Goal: Task Accomplishment & Management: Complete application form

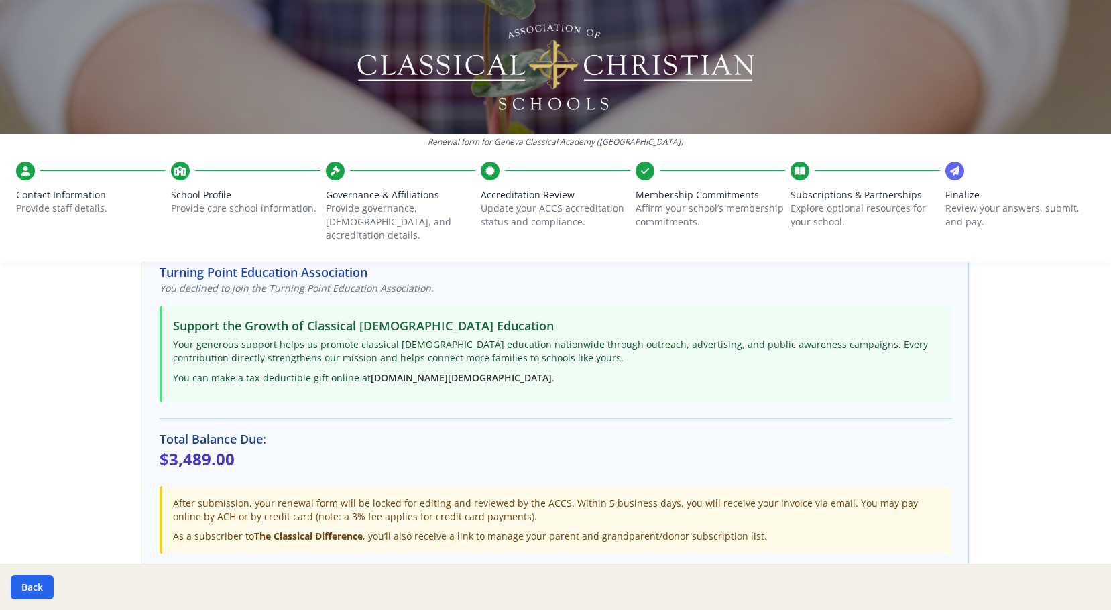
scroll to position [318, 0]
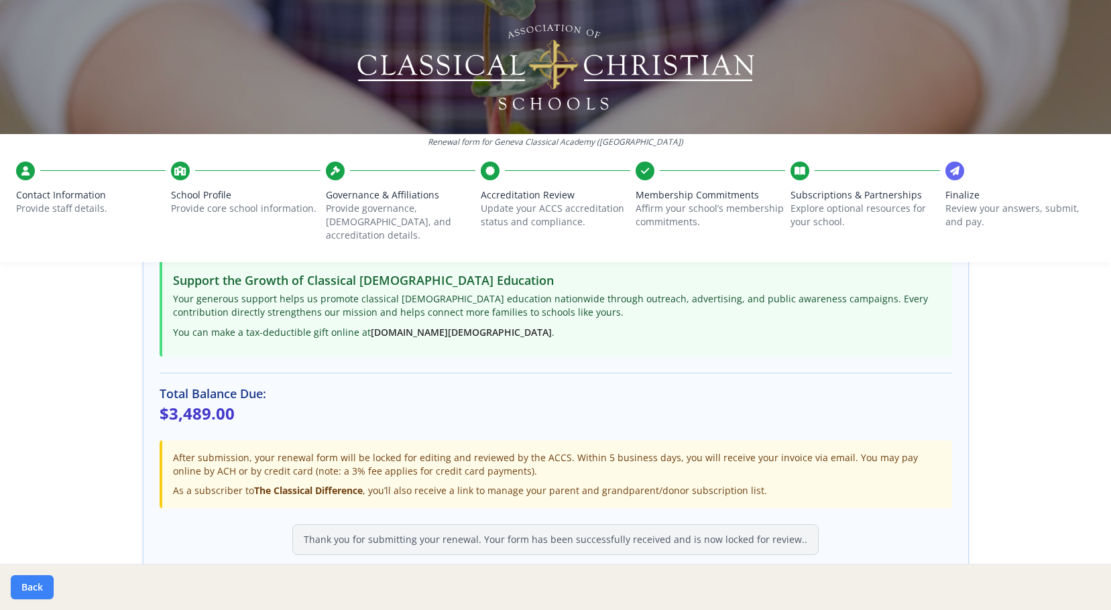
click at [31, 581] on button "Back" at bounding box center [32, 587] width 43 height 24
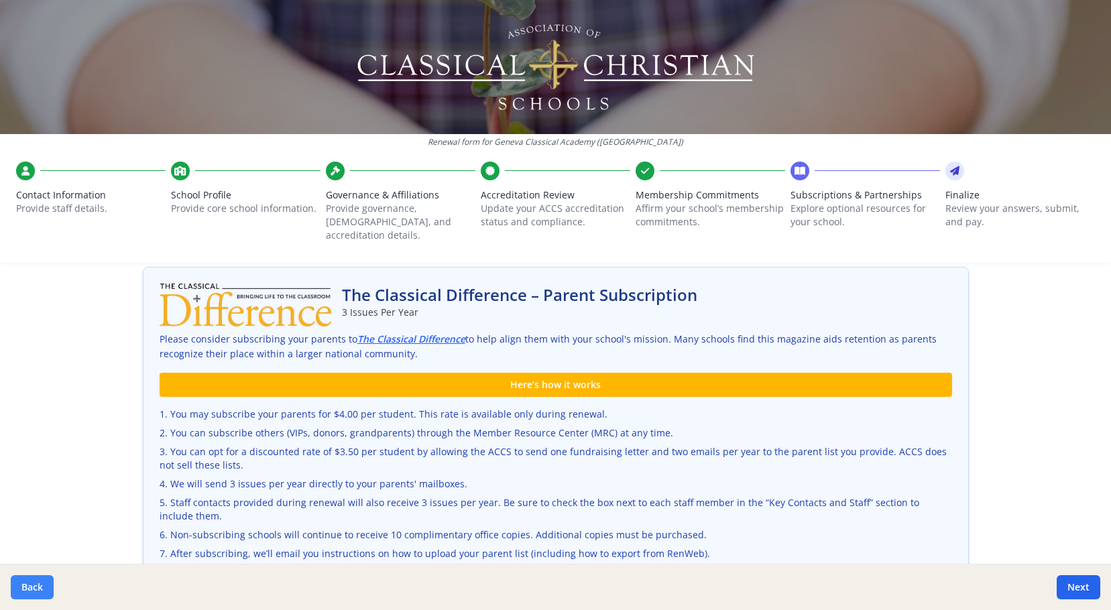
click at [35, 577] on button "Back" at bounding box center [32, 587] width 43 height 24
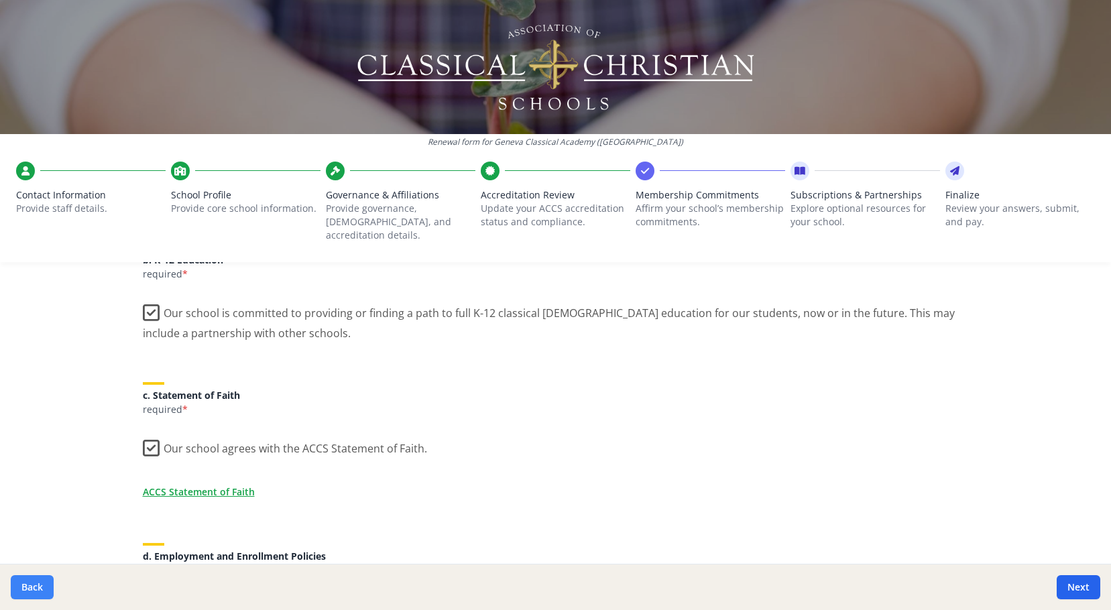
click at [35, 577] on button "Back" at bounding box center [32, 587] width 43 height 24
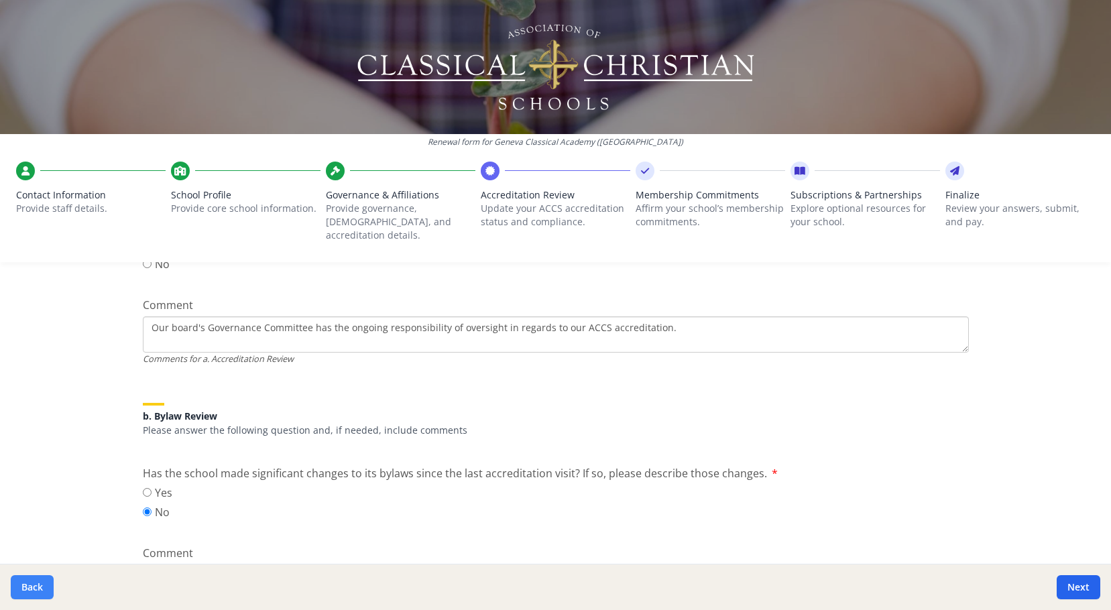
click at [35, 577] on button "Back" at bounding box center [32, 587] width 43 height 24
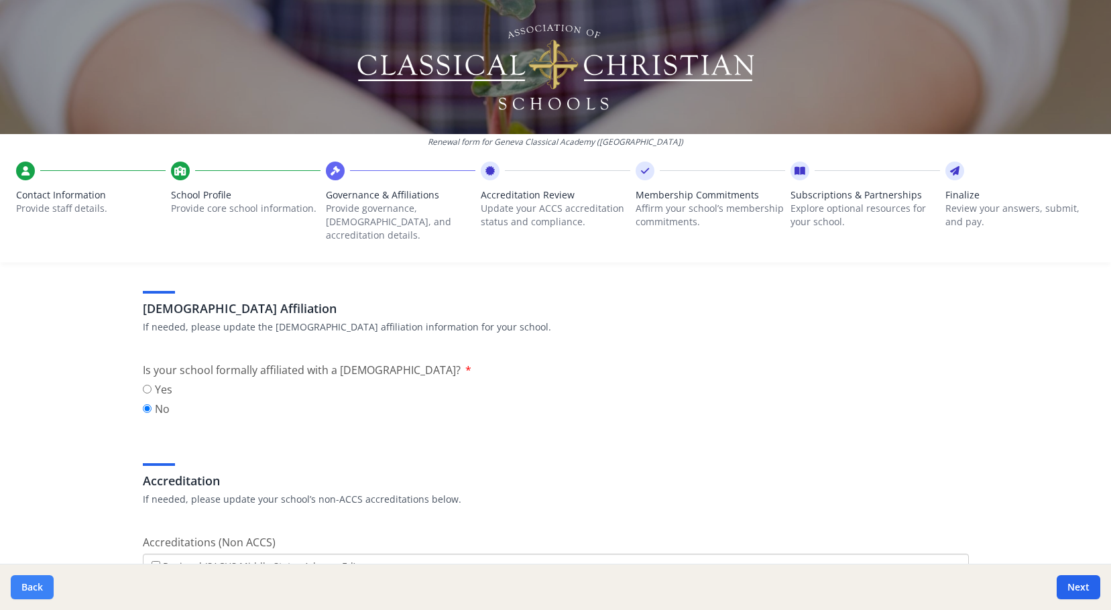
click at [35, 577] on button "Back" at bounding box center [32, 587] width 43 height 24
type input "[PHONE_NUMBER]"
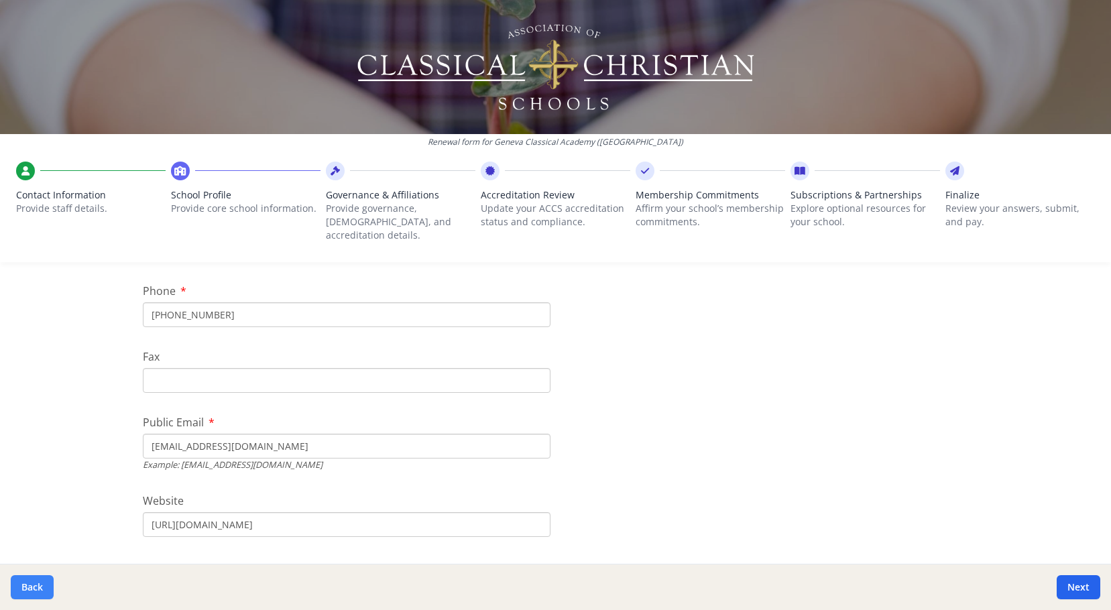
click at [35, 577] on button "Back" at bounding box center [32, 587] width 43 height 24
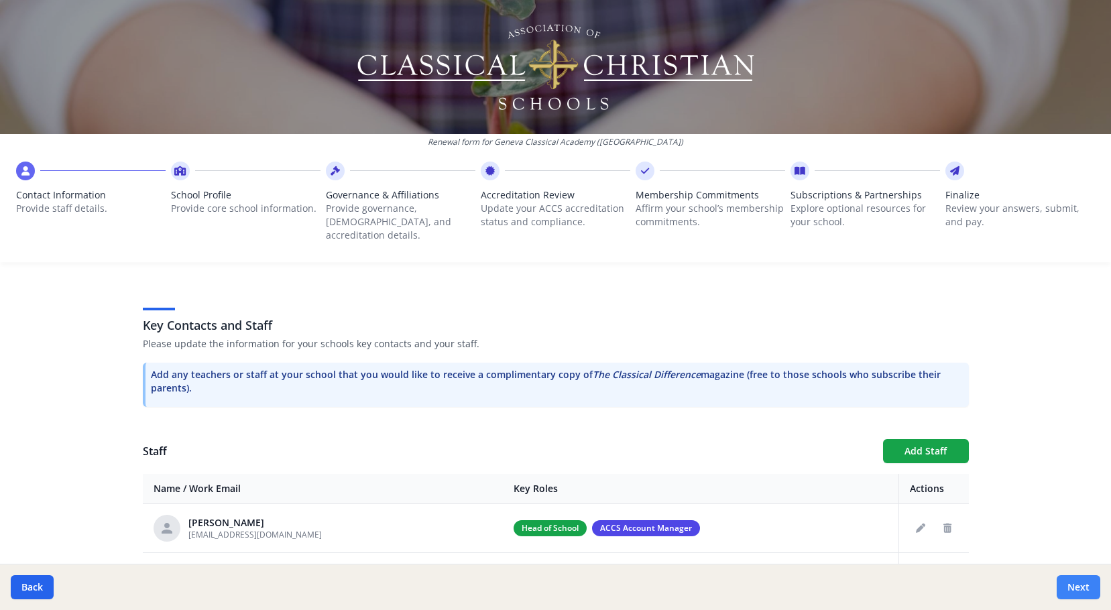
click at [1075, 588] on button "Next" at bounding box center [1078, 587] width 44 height 24
type input "[PHONE_NUMBER]"
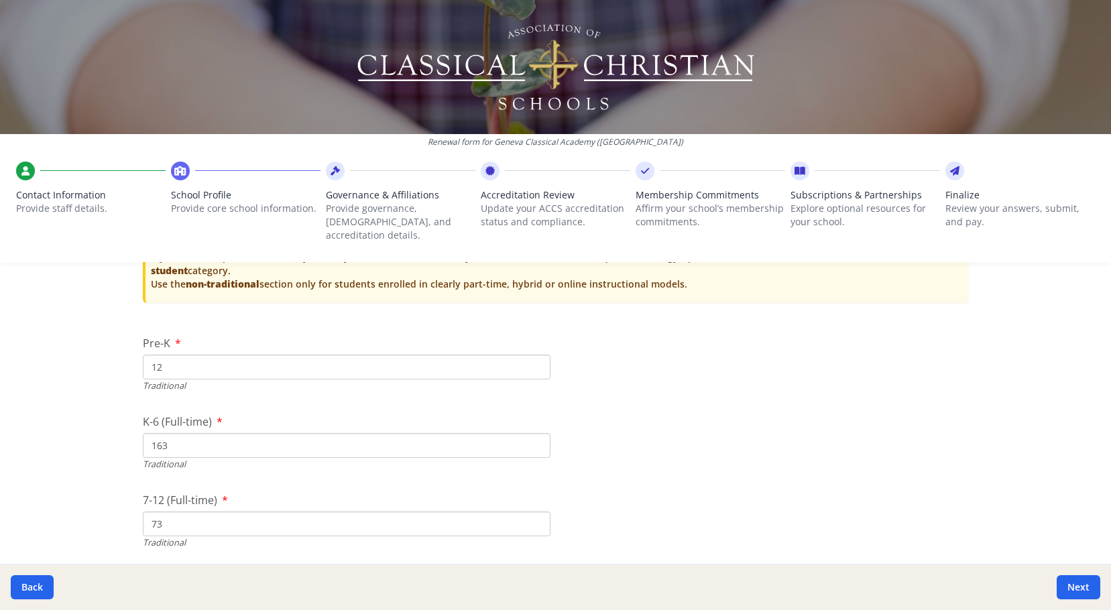
scroll to position [3066, 0]
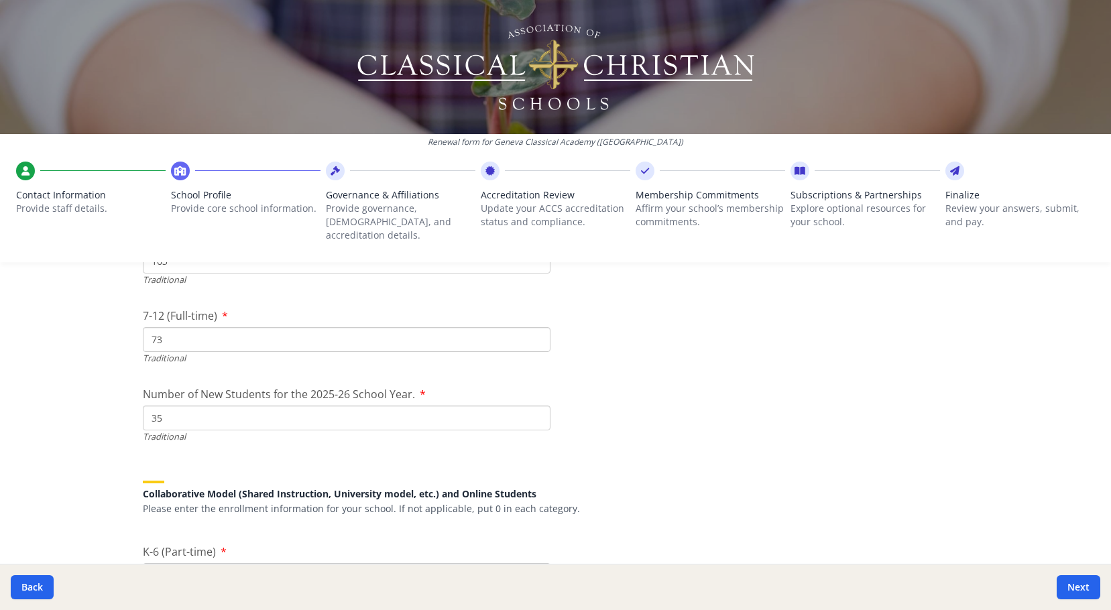
click at [192, 405] on input "35" at bounding box center [346, 417] width 407 height 25
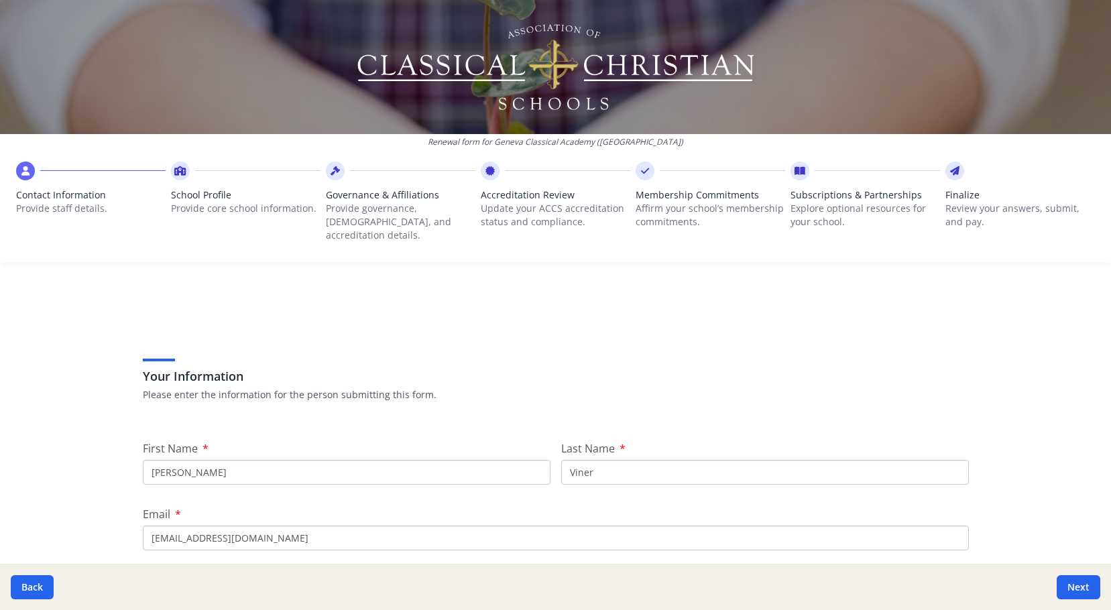
click at [950, 172] on icon at bounding box center [954, 170] width 9 height 13
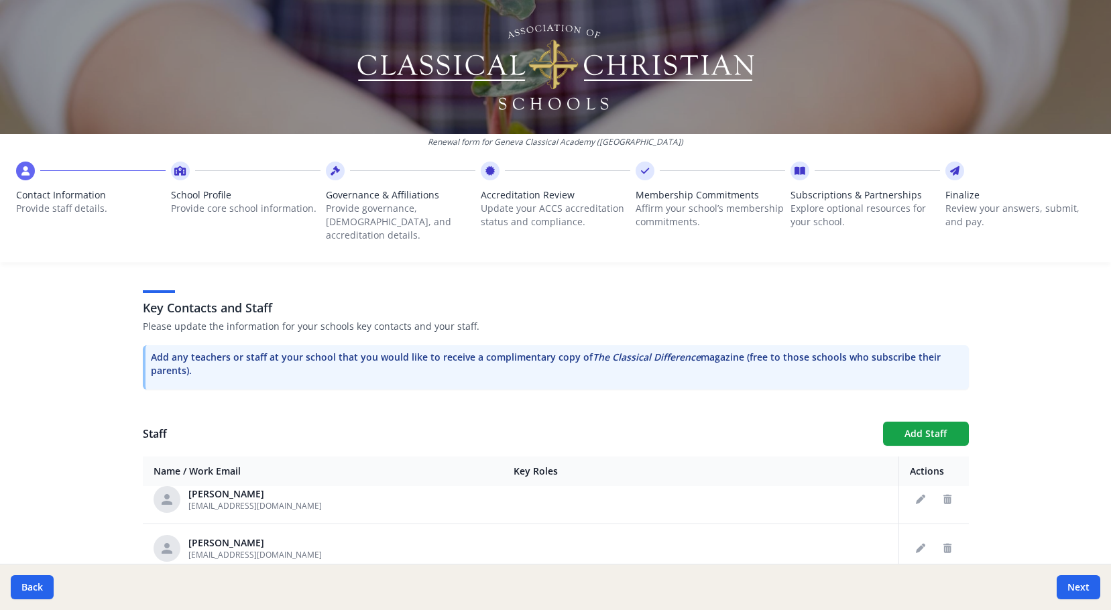
scroll to position [1005, 0]
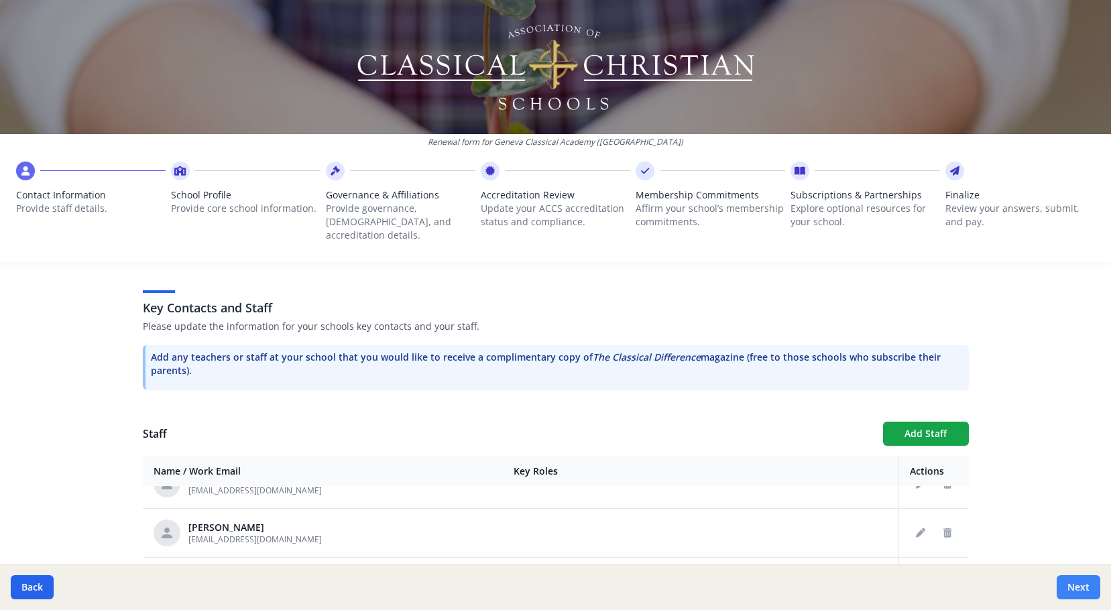
click at [1074, 588] on button "Next" at bounding box center [1078, 587] width 44 height 24
type input "[PHONE_NUMBER]"
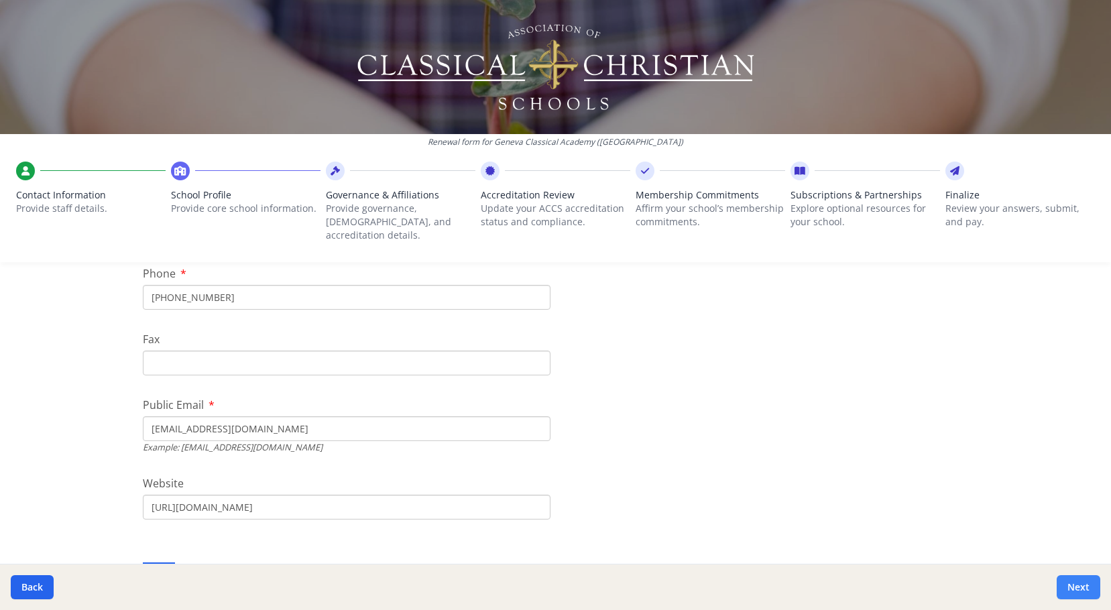
click at [1076, 586] on button "Next" at bounding box center [1078, 587] width 44 height 24
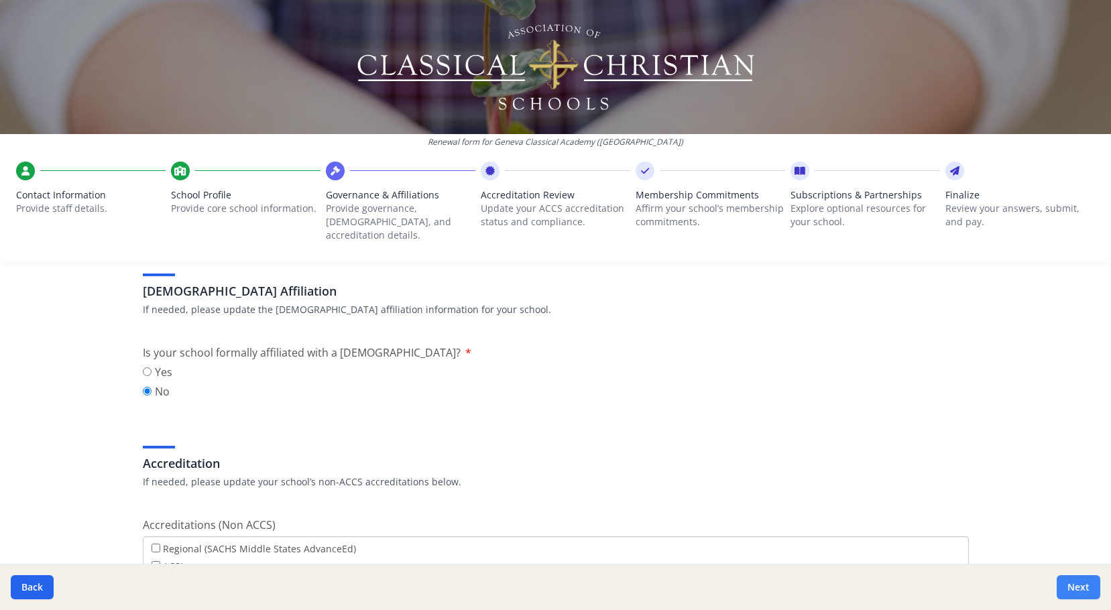
click at [1076, 586] on button "Next" at bounding box center [1078, 587] width 44 height 24
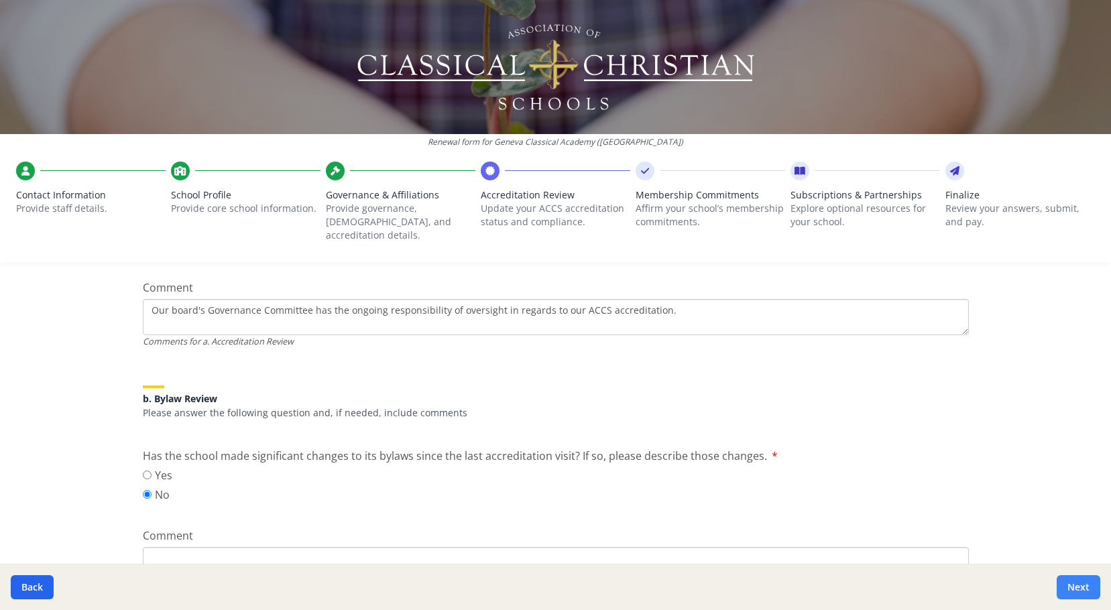
click at [1076, 586] on button "Next" at bounding box center [1078, 587] width 44 height 24
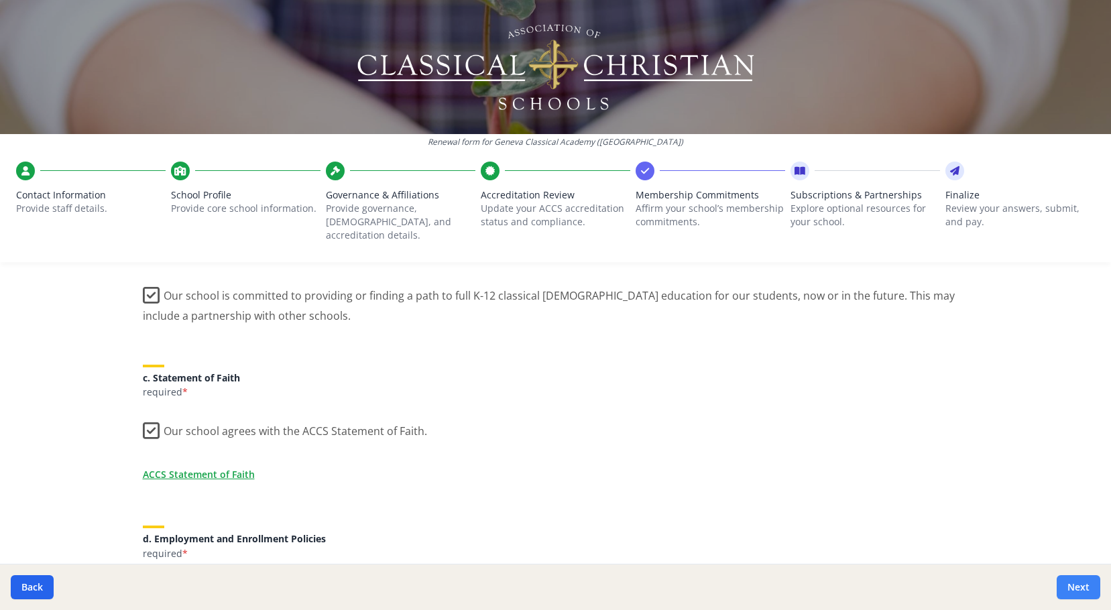
click at [1076, 586] on button "Next" at bounding box center [1078, 587] width 44 height 24
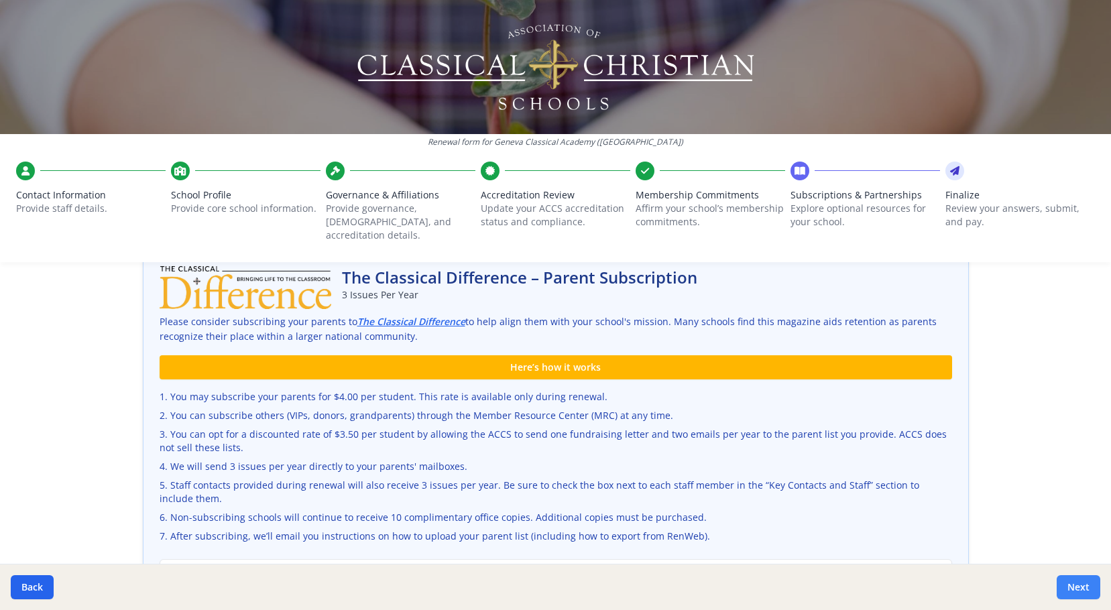
click at [1076, 586] on button "Next" at bounding box center [1078, 587] width 44 height 24
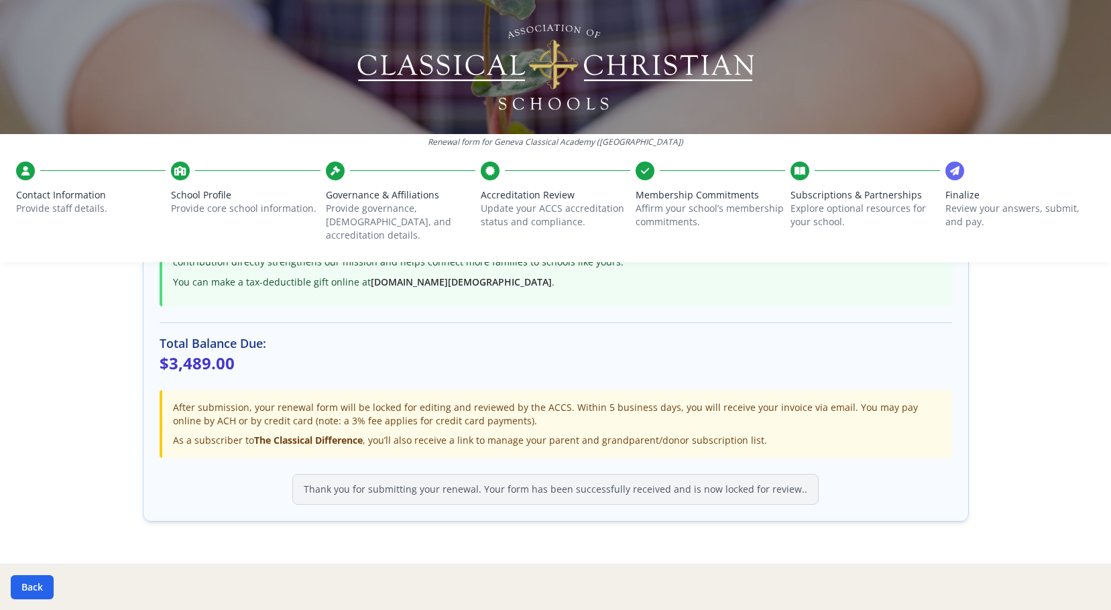
scroll to position [385, 0]
